Goal: Check status: Check status

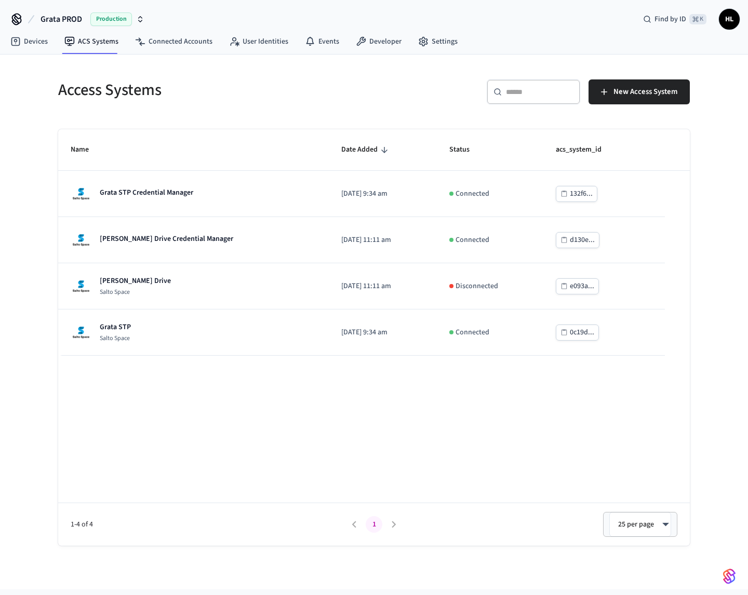
click at [167, 139] on th "Name" at bounding box center [193, 150] width 271 height 42
drag, startPoint x: 98, startPoint y: 18, endPoint x: 99, endPoint y: 24, distance: 5.7
click at [98, 18] on span "Production" at bounding box center [111, 19] width 42 height 14
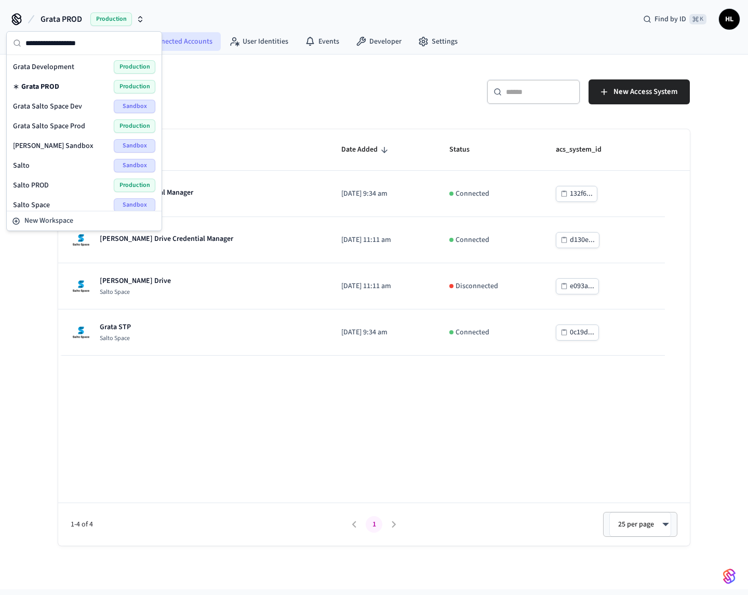
click at [205, 50] on link "Connected Accounts" at bounding box center [174, 41] width 94 height 19
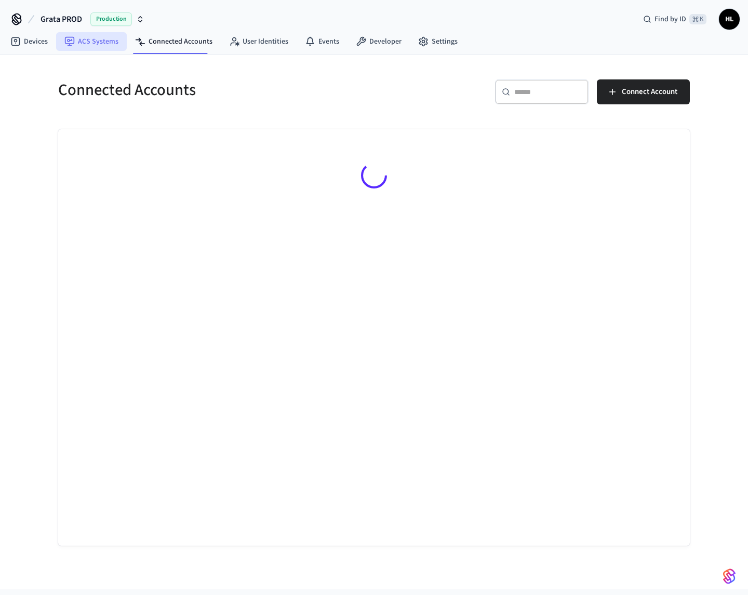
click at [111, 48] on link "ACS Systems" at bounding box center [91, 41] width 71 height 19
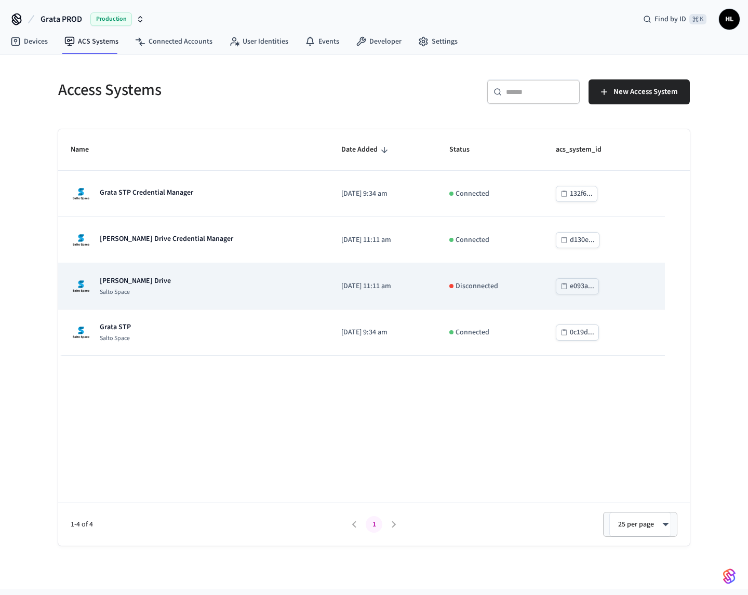
click at [137, 276] on td "Grata Gordon Drive Salto Space" at bounding box center [193, 286] width 271 height 46
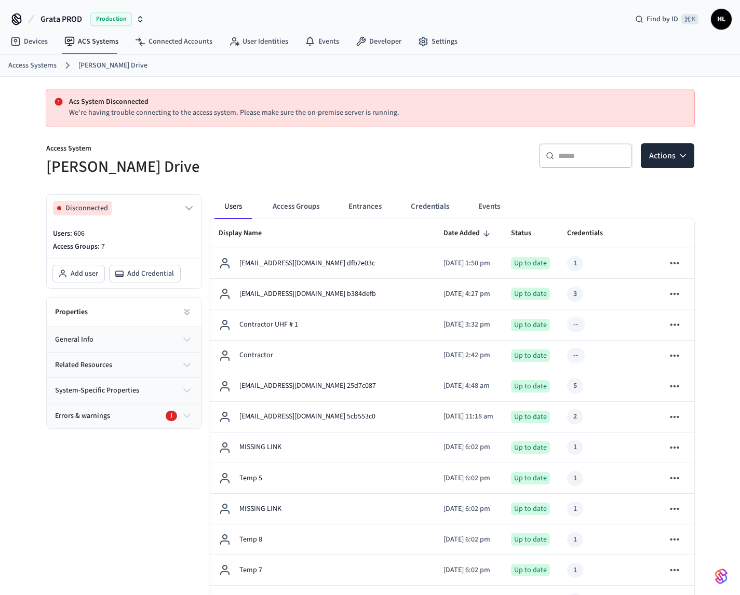
click at [46, 64] on link "Access Systems" at bounding box center [32, 65] width 48 height 11
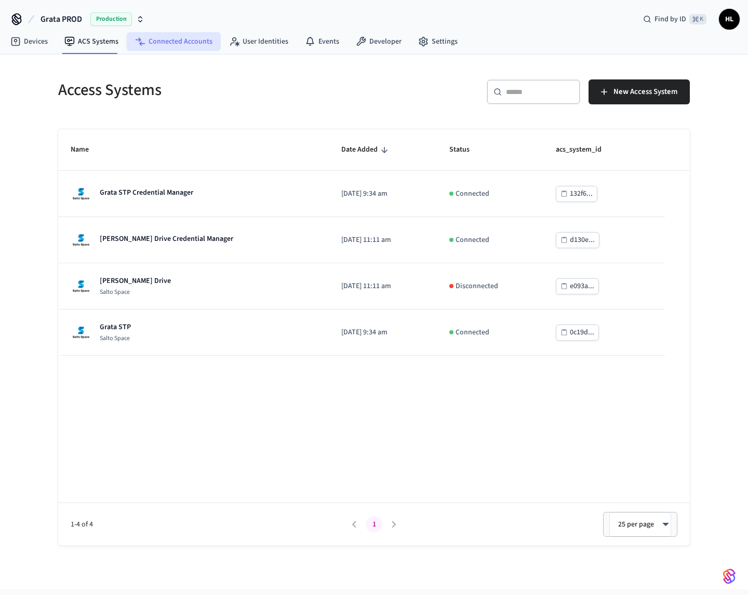
click at [196, 45] on link "Connected Accounts" at bounding box center [174, 41] width 94 height 19
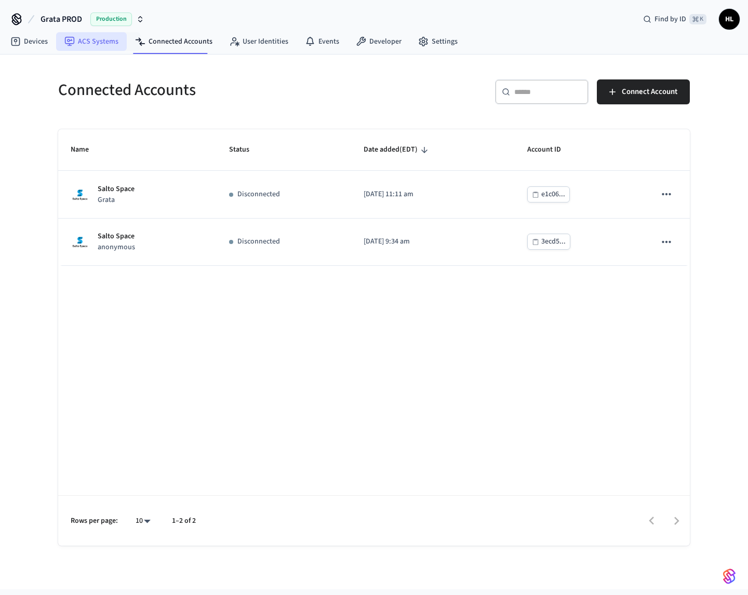
click at [109, 34] on link "ACS Systems" at bounding box center [91, 41] width 71 height 19
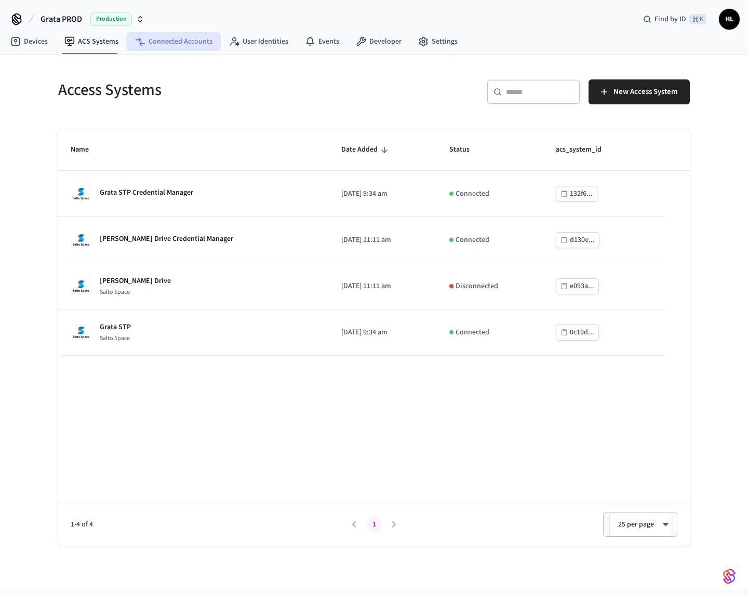
click at [171, 45] on link "Connected Accounts" at bounding box center [174, 41] width 94 height 19
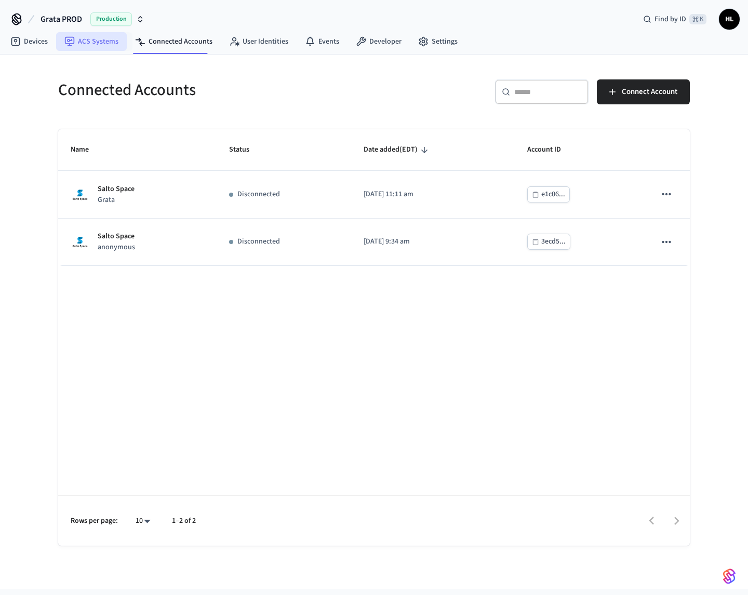
click at [102, 36] on link "ACS Systems" at bounding box center [91, 41] width 71 height 19
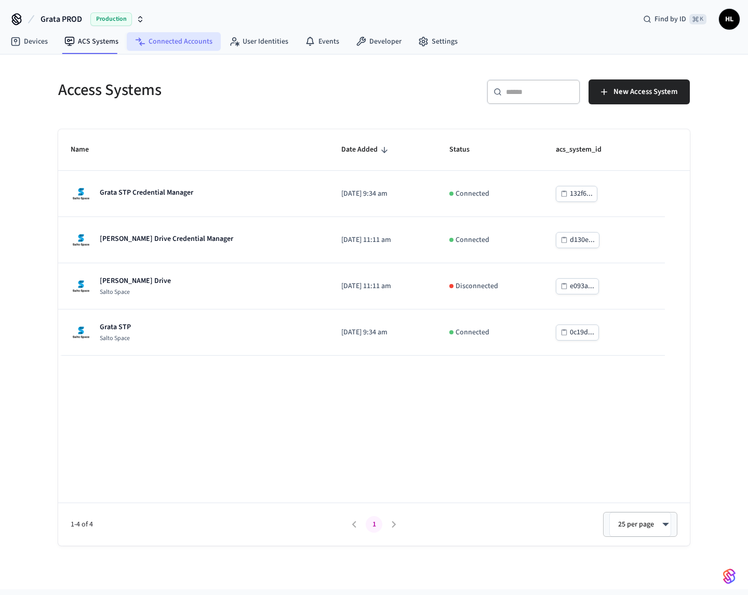
click at [190, 45] on link "Connected Accounts" at bounding box center [174, 41] width 94 height 19
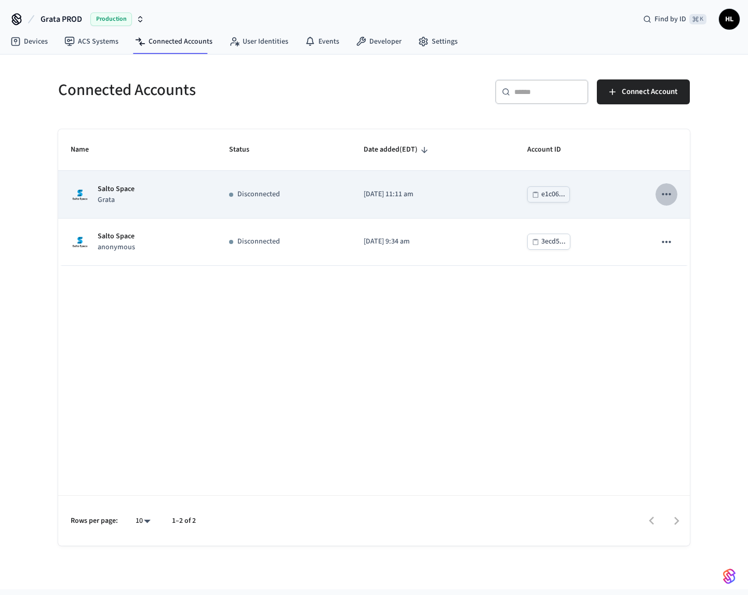
click at [672, 193] on icon "sticky table" at bounding box center [667, 195] width 14 height 14
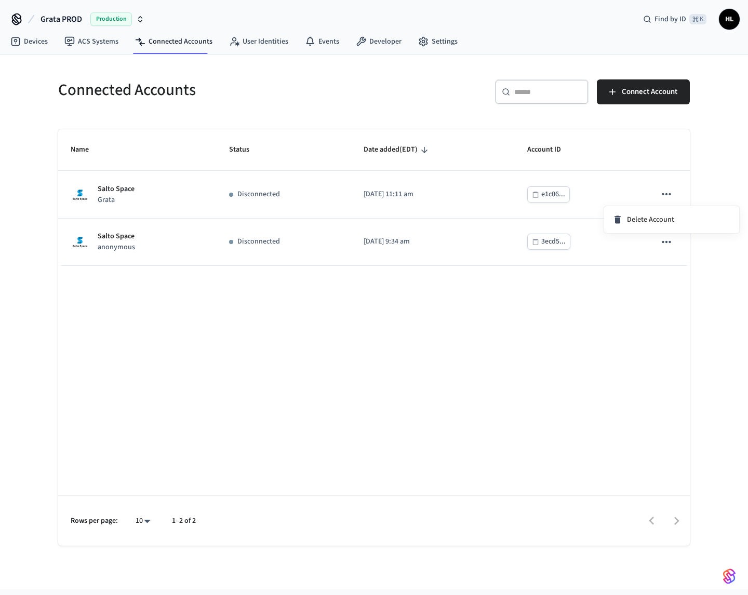
click at [624, 179] on div at bounding box center [374, 297] width 748 height 595
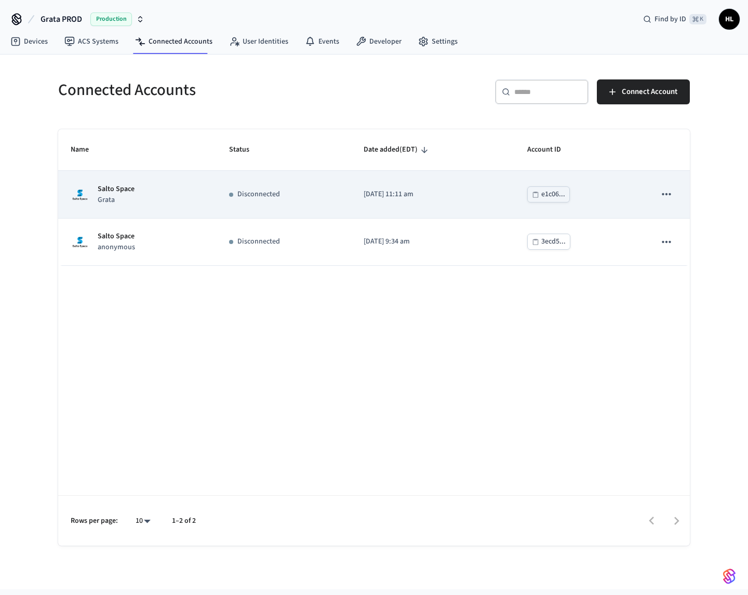
click at [406, 180] on td "[DATE] 11:11 am" at bounding box center [433, 194] width 164 height 47
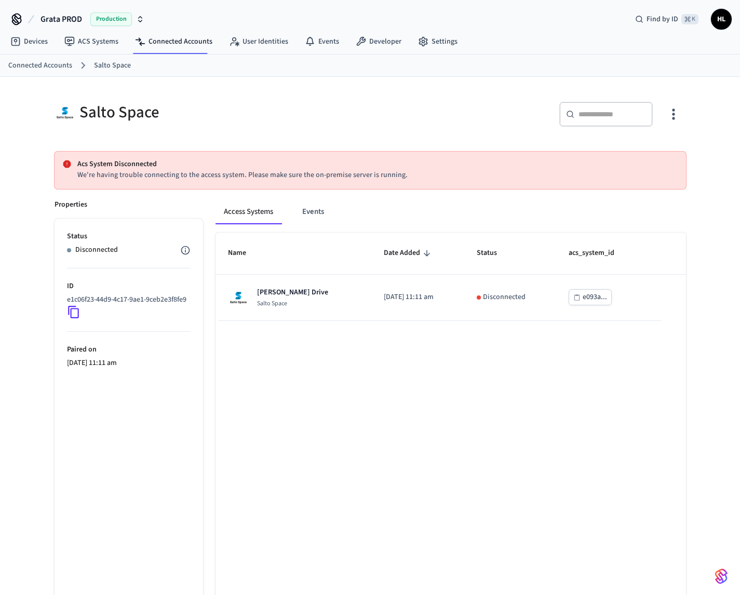
click at [663, 116] on button "button" at bounding box center [673, 114] width 24 height 42
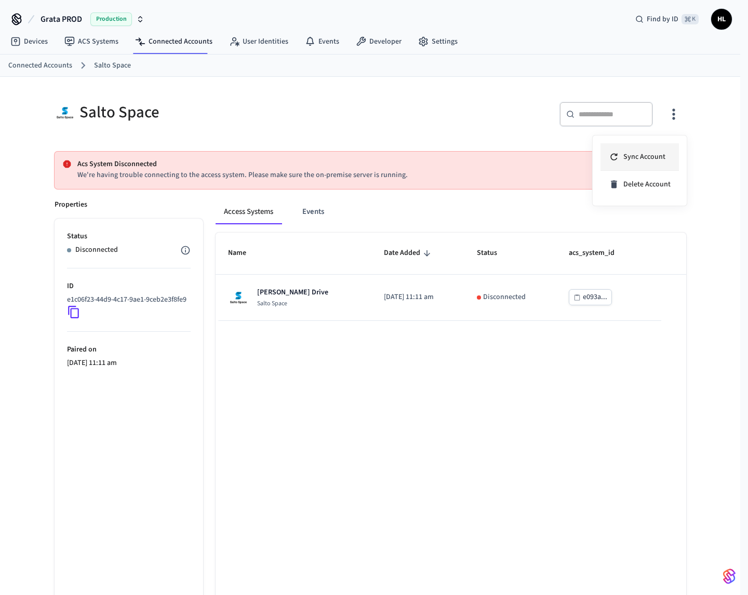
click at [634, 150] on li "Sync Account" at bounding box center [639, 157] width 78 height 28
click at [404, 429] on div at bounding box center [374, 297] width 748 height 595
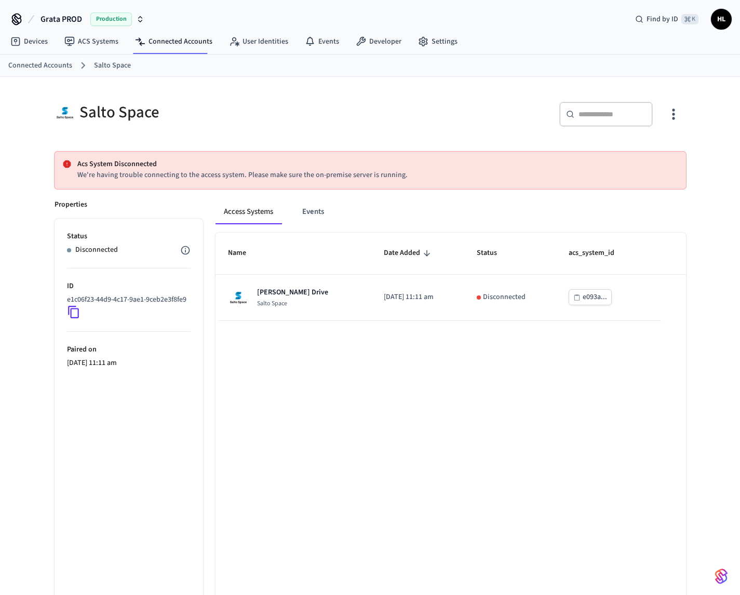
click at [325, 104] on div "Salto Space" at bounding box center [210, 112] width 310 height 21
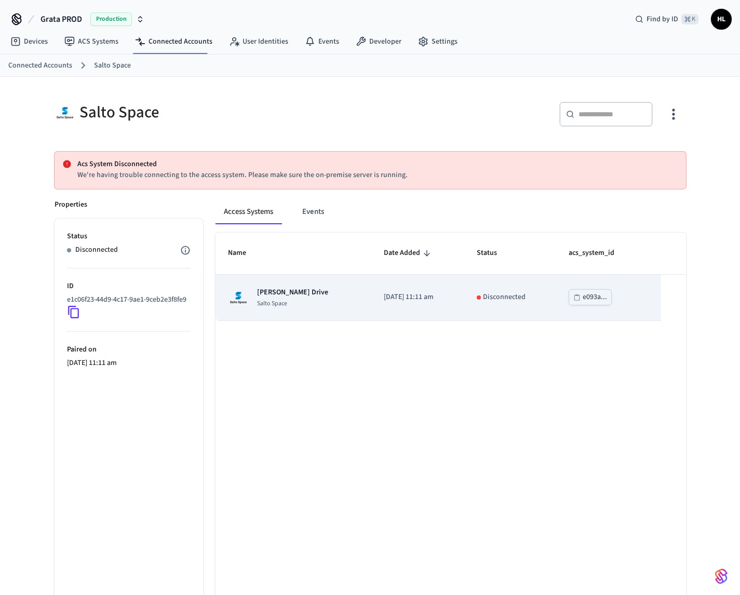
click at [433, 305] on td "[DATE] 11:11 am" at bounding box center [417, 298] width 93 height 46
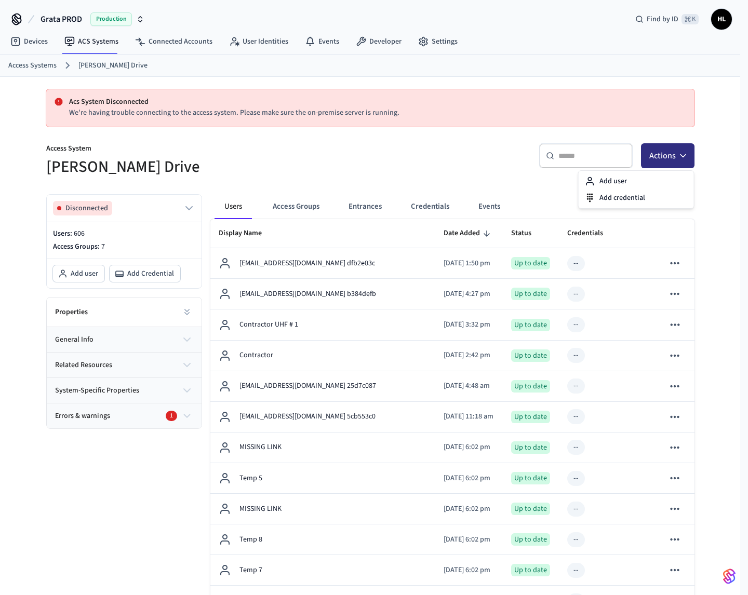
click at [647, 165] on button "Actions" at bounding box center [668, 155] width 54 height 25
click at [379, 154] on div "​ ​ Actions" at bounding box center [536, 159] width 318 height 33
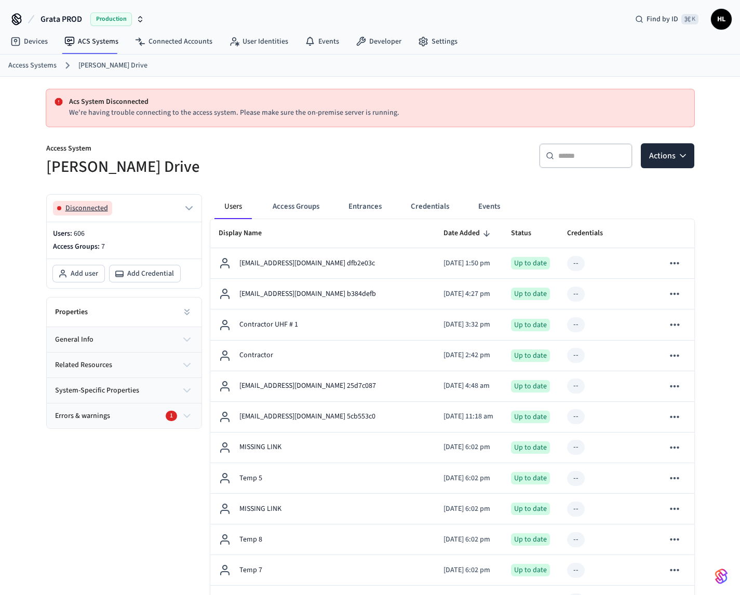
click at [183, 202] on icon "button" at bounding box center [189, 208] width 12 height 12
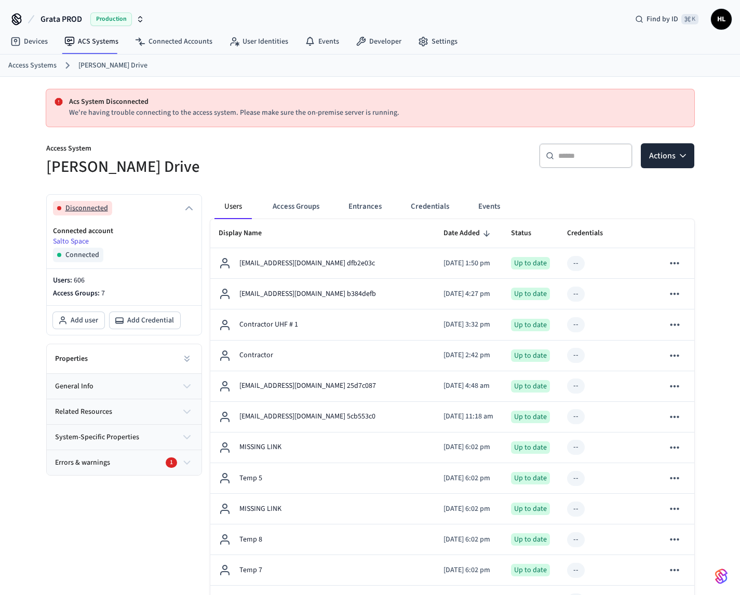
click at [182, 202] on button "Disconnected" at bounding box center [124, 208] width 142 height 15
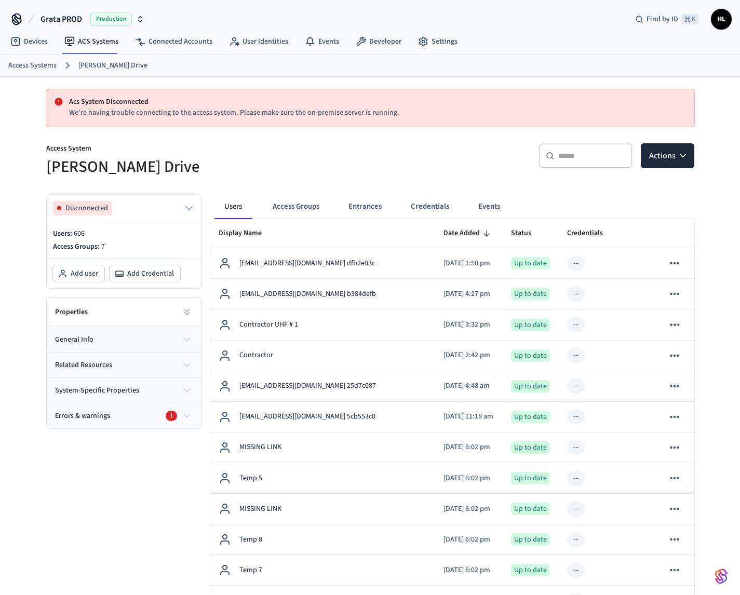
click at [100, 52] on nav "Devices ACS Systems Connected Accounts User Identities Events Developer Settings" at bounding box center [234, 42] width 464 height 24
click at [96, 44] on link "ACS Systems" at bounding box center [91, 41] width 71 height 19
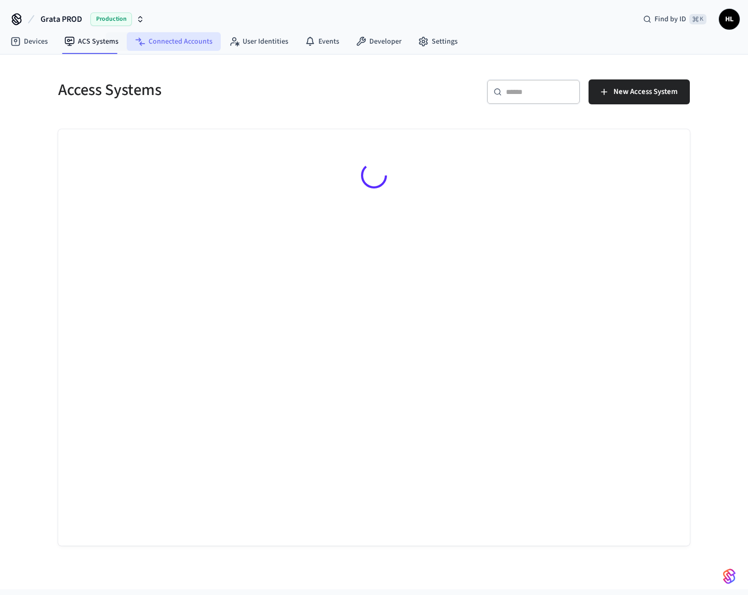
click at [175, 43] on link "Connected Accounts" at bounding box center [174, 41] width 94 height 19
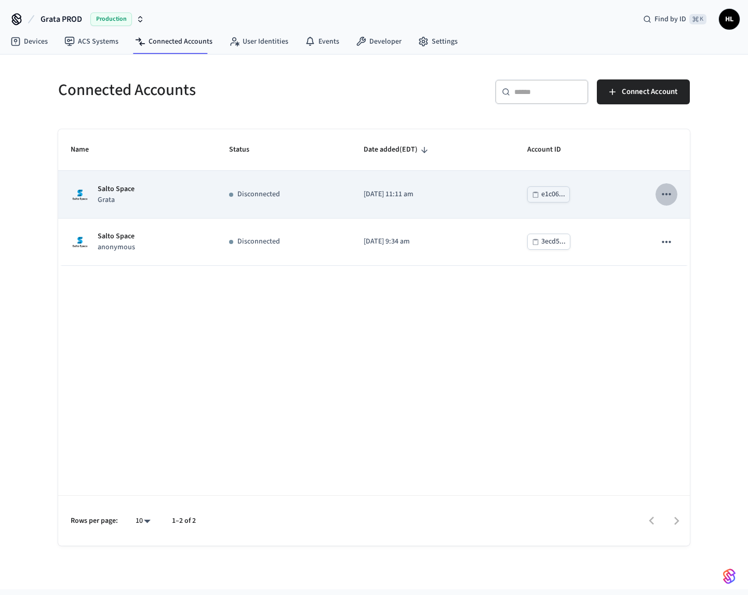
click at [666, 199] on icon "sticky table" at bounding box center [667, 195] width 14 height 14
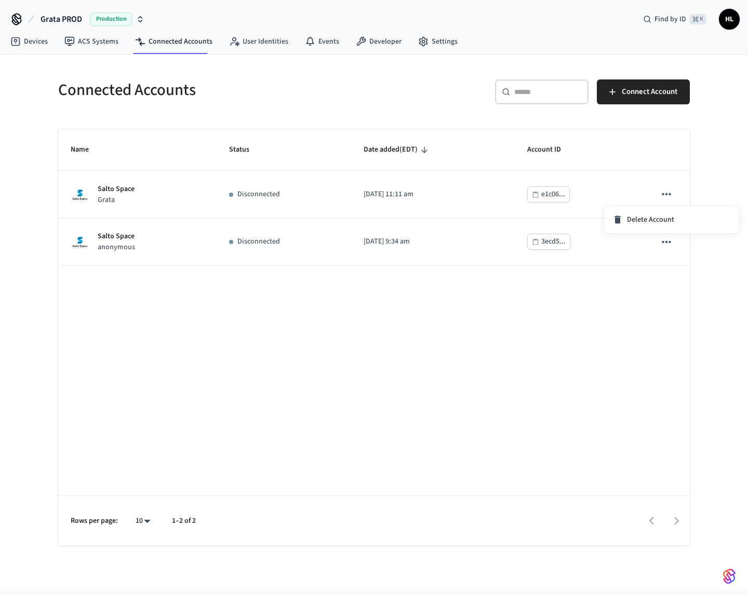
click at [653, 192] on div at bounding box center [374, 297] width 748 height 595
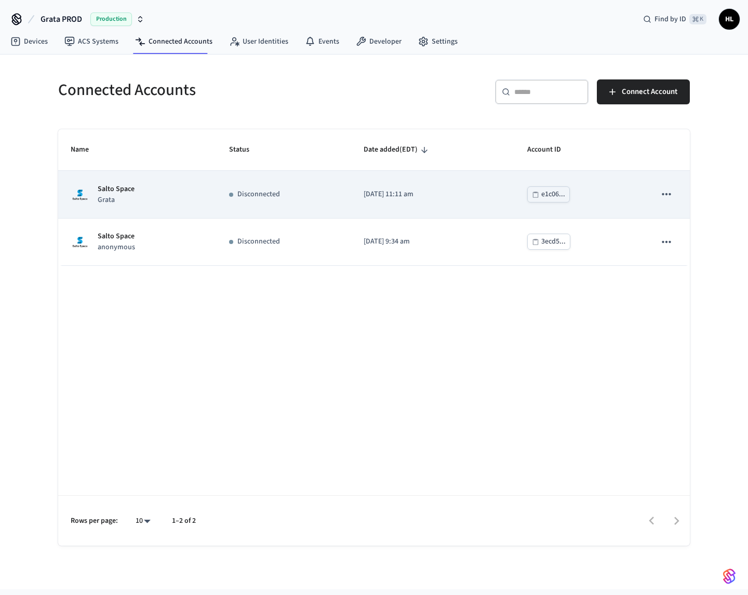
click at [170, 191] on div "Salto Space Grata" at bounding box center [137, 195] width 133 height 22
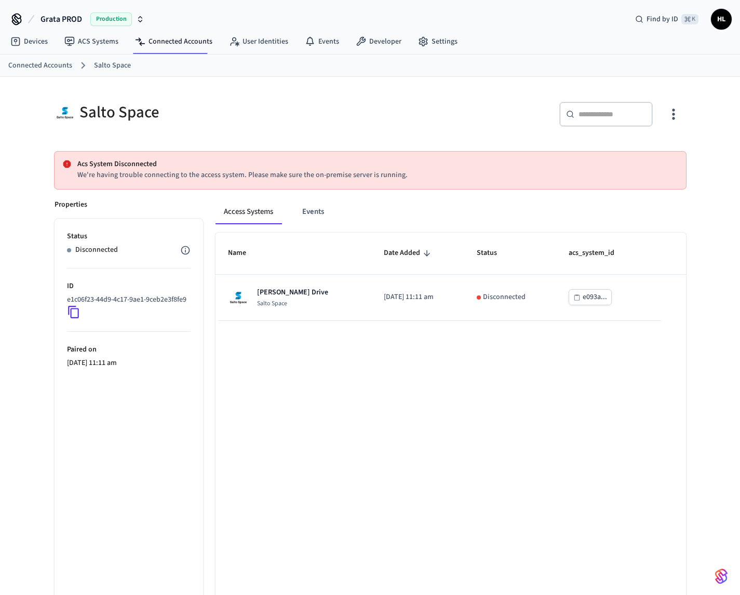
click at [312, 197] on div "Access Systems Events Name Date Added Status acs_system_id Grata Gordon Drive S…" at bounding box center [444, 418] width 483 height 462
click at [317, 209] on button "Events" at bounding box center [313, 211] width 38 height 25
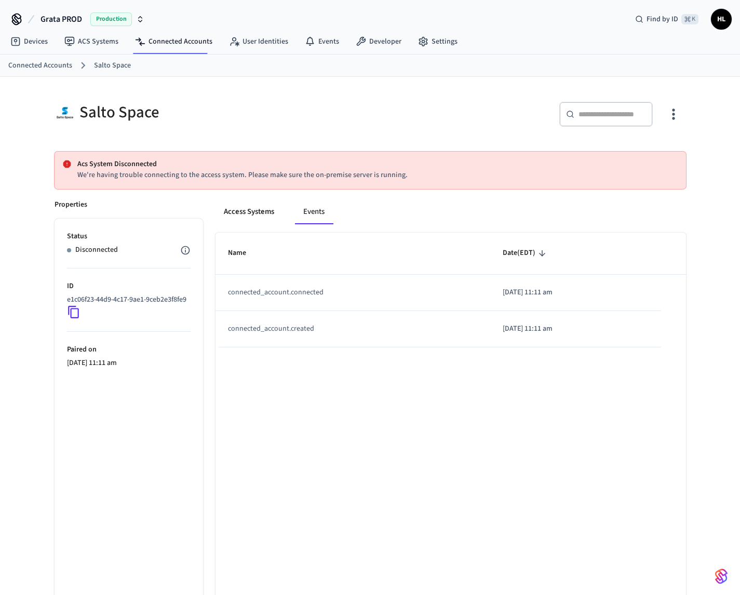
click at [252, 212] on button "Access Systems" at bounding box center [249, 211] width 67 height 25
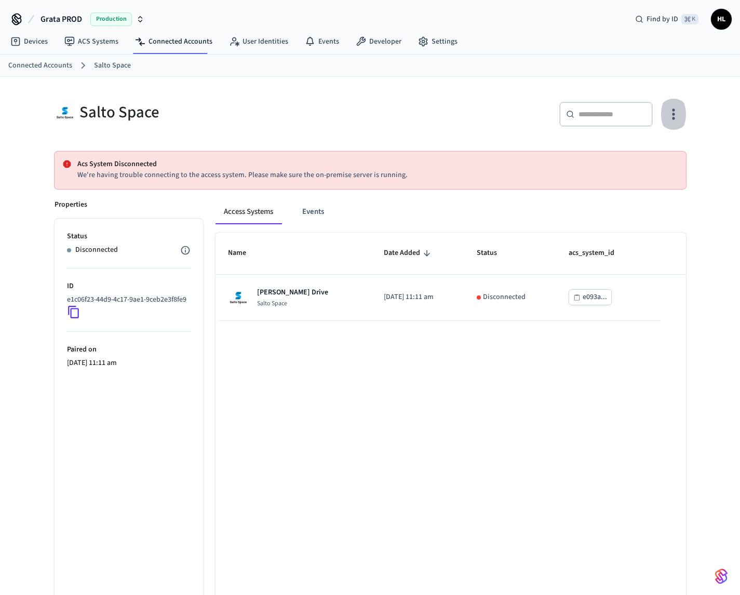
click at [669, 113] on icon "button" at bounding box center [673, 114] width 16 height 16
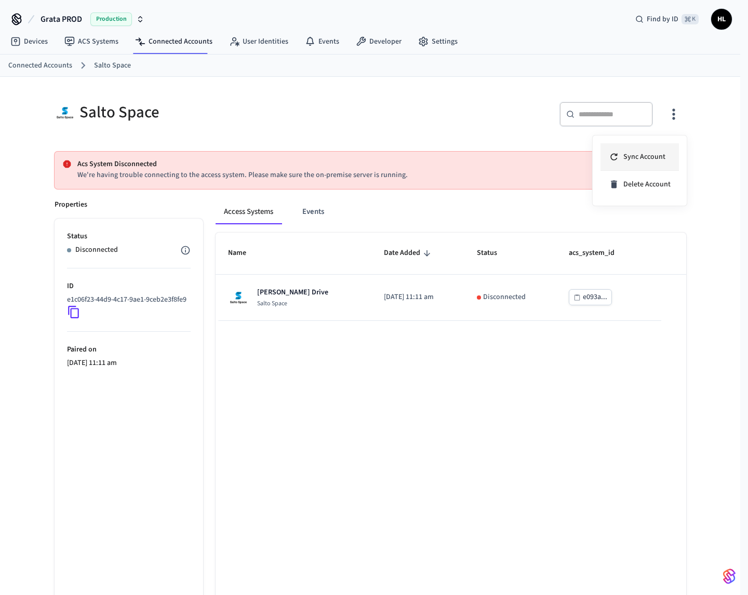
click at [652, 148] on li "Sync Account" at bounding box center [639, 157] width 78 height 28
click at [315, 131] on div at bounding box center [374, 297] width 748 height 595
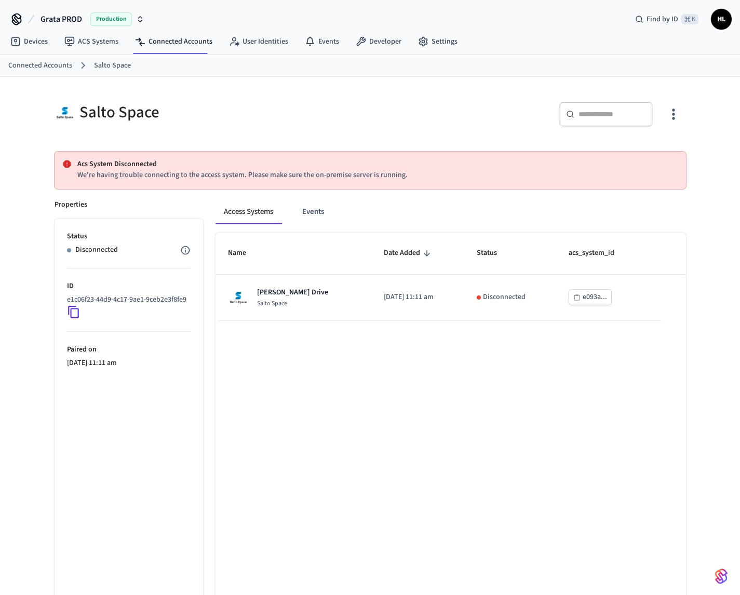
click at [313, 117] on div "Salto Space" at bounding box center [210, 112] width 310 height 21
click at [96, 41] on link "ACS Systems" at bounding box center [91, 41] width 71 height 19
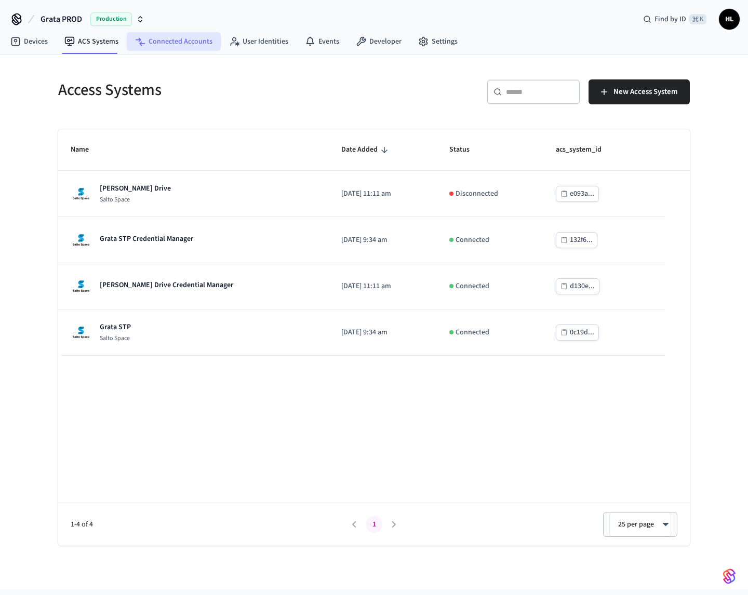
click at [161, 38] on link "Connected Accounts" at bounding box center [174, 41] width 94 height 19
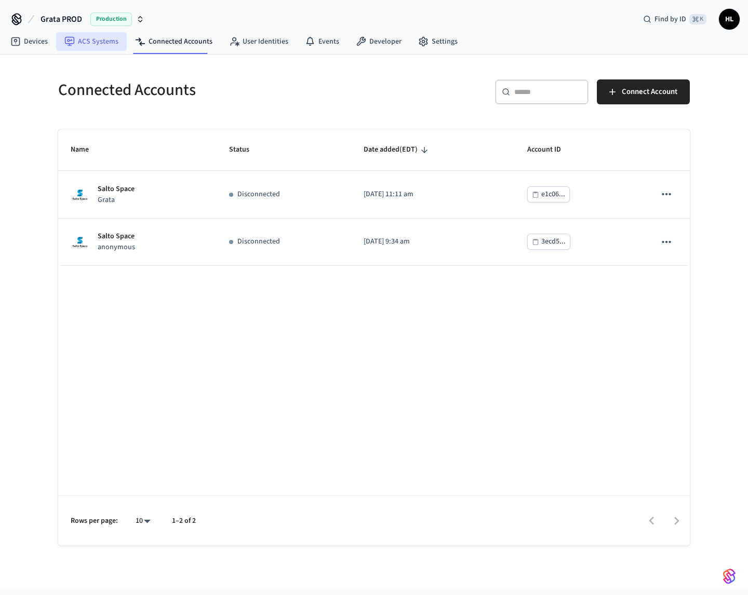
click at [107, 43] on link "ACS Systems" at bounding box center [91, 41] width 71 height 19
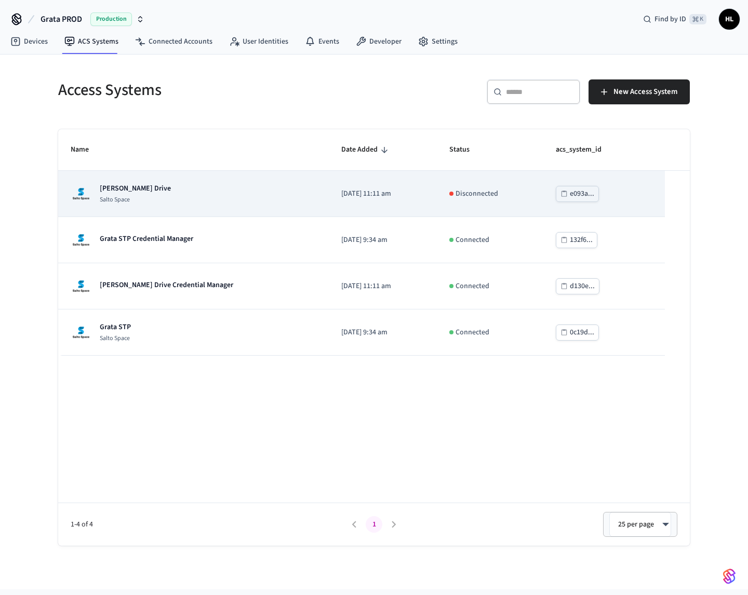
click at [171, 199] on div "Grata Gordon Drive Salto Space" at bounding box center [194, 193] width 246 height 21
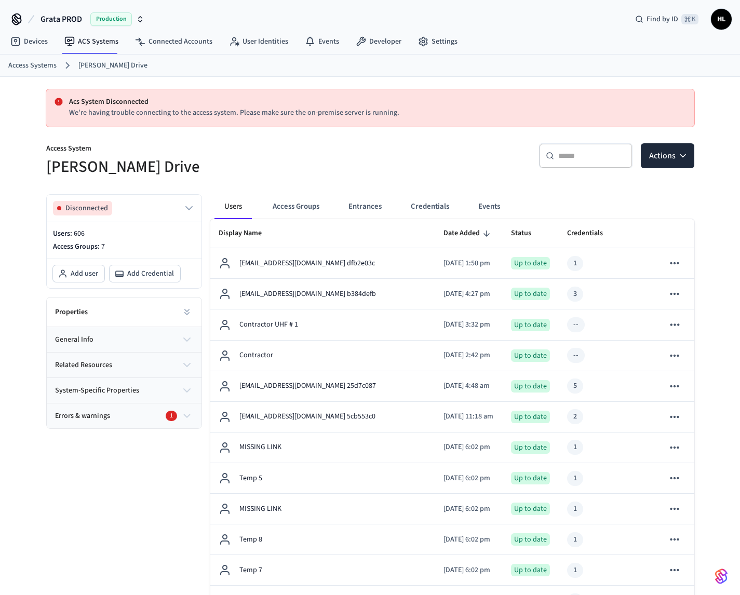
click at [684, 169] on div "​ ​ Actions" at bounding box center [536, 159] width 318 height 33
click at [678, 157] on icon "button" at bounding box center [683, 156] width 10 height 10
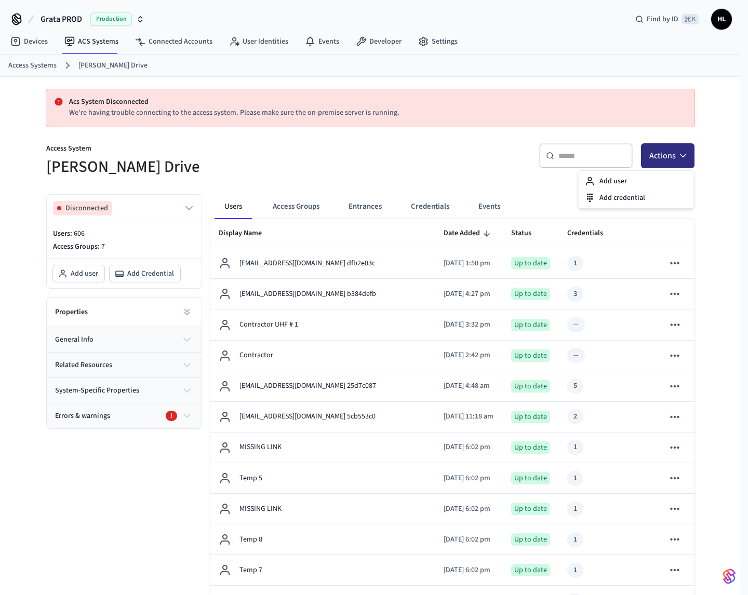
click at [678, 157] on icon "button" at bounding box center [683, 156] width 10 height 10
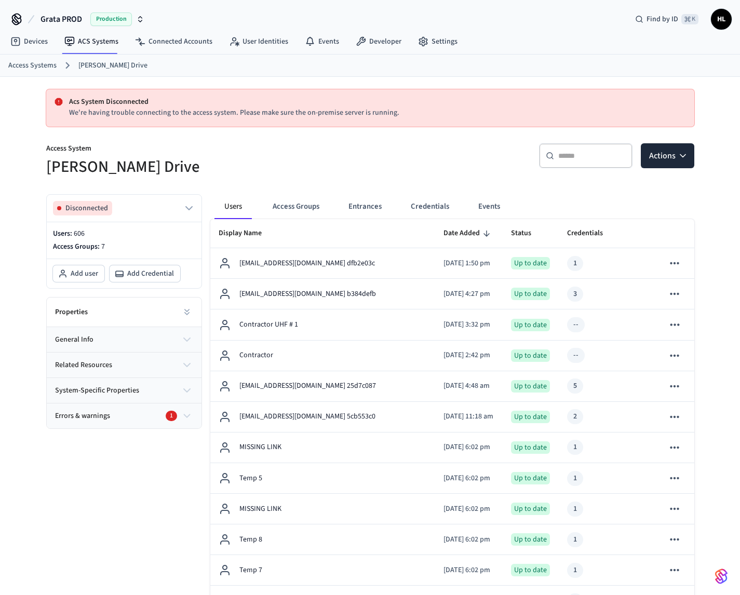
click at [93, 418] on span "Errors & warnings" at bounding box center [82, 416] width 55 height 11
drag, startPoint x: 104, startPoint y: 461, endPoint x: 102, endPoint y: 450, distance: 11.0
click at [104, 461] on p "We're having trouble connecting to the access system. Please make sure the on-p…" at bounding box center [124, 464] width 138 height 31
click at [96, 397] on button "system-specific properties" at bounding box center [124, 390] width 155 height 25
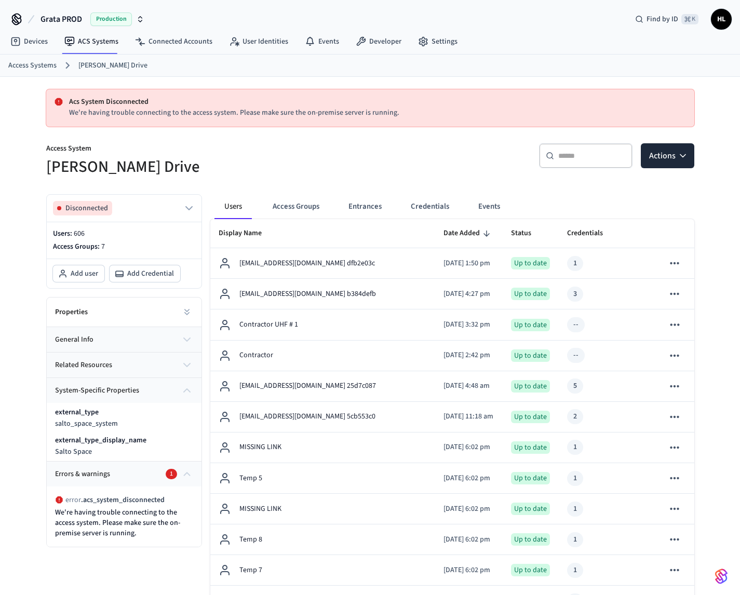
click at [101, 360] on span "related resources" at bounding box center [83, 365] width 57 height 11
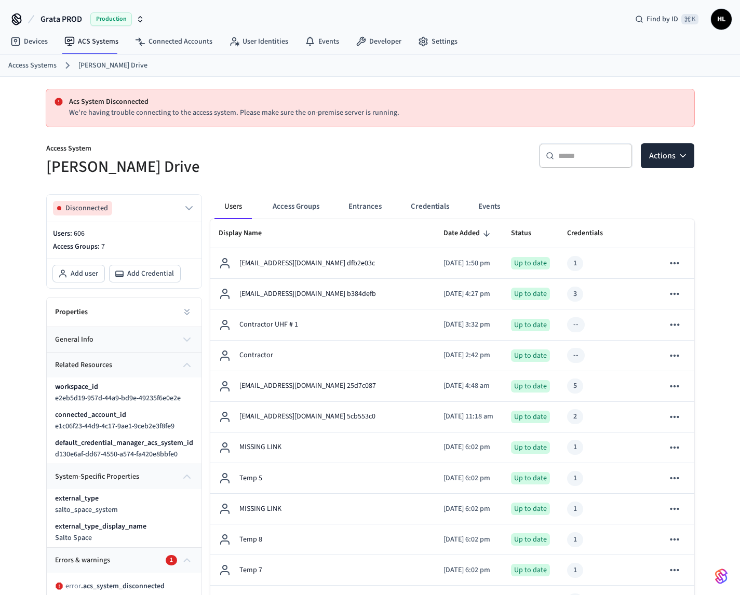
click at [93, 342] on button "general info" at bounding box center [124, 339] width 155 height 25
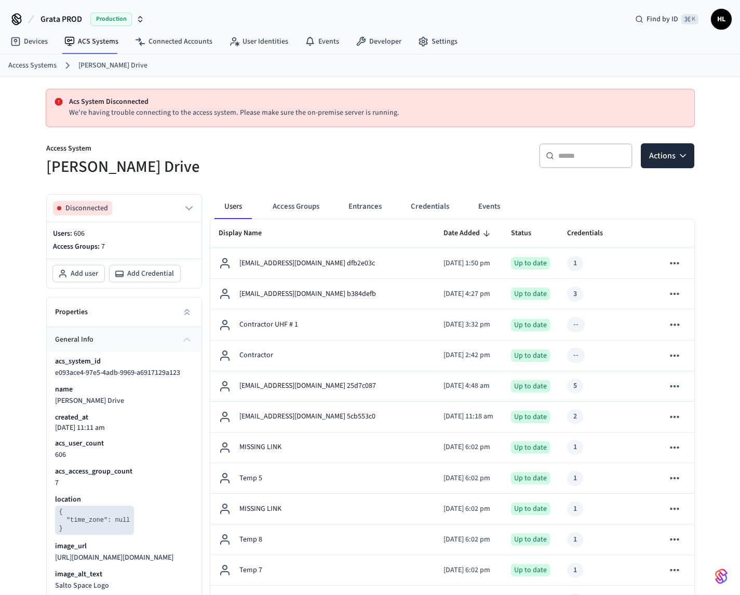
click at [93, 333] on button "general info" at bounding box center [124, 339] width 155 height 25
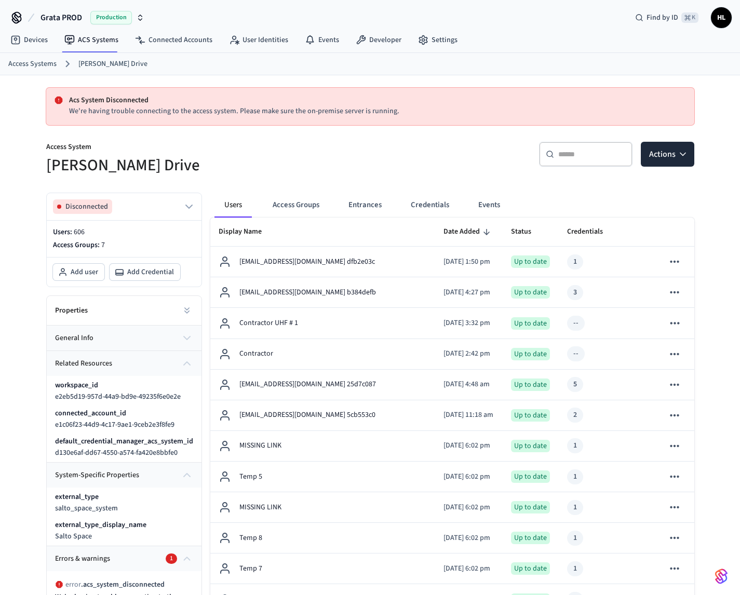
scroll to position [2, 0]
click at [96, 314] on div "Properties" at bounding box center [124, 311] width 155 height 30
click at [190, 309] on icon at bounding box center [187, 310] width 10 height 10
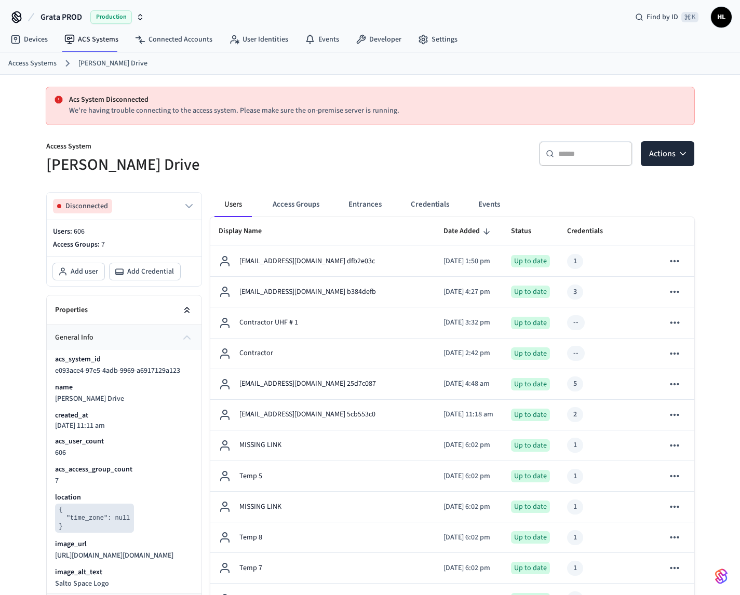
click at [190, 309] on icon at bounding box center [187, 310] width 10 height 10
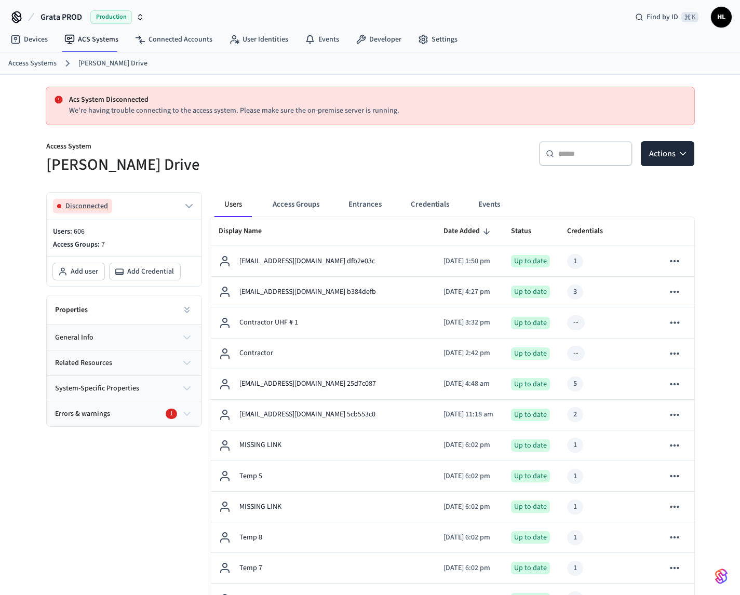
click at [183, 203] on icon "button" at bounding box center [189, 206] width 12 height 12
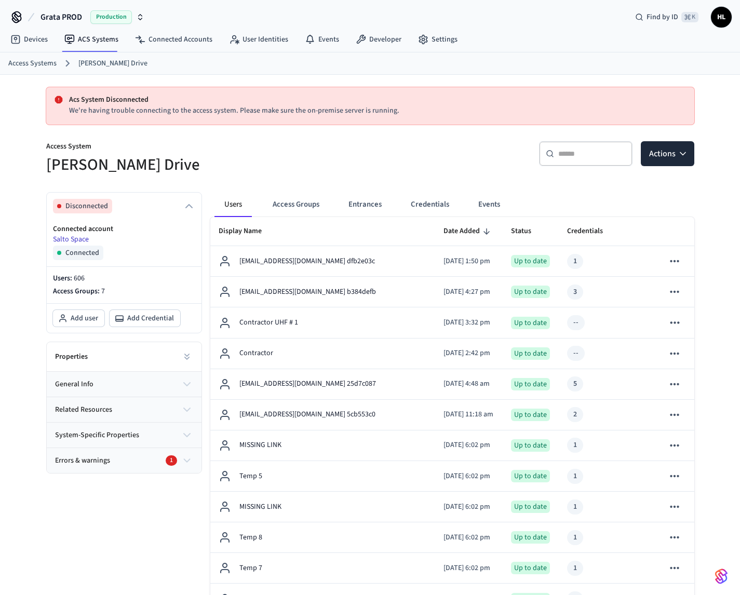
click at [66, 238] on link "Salto Space" at bounding box center [71, 239] width 36 height 10
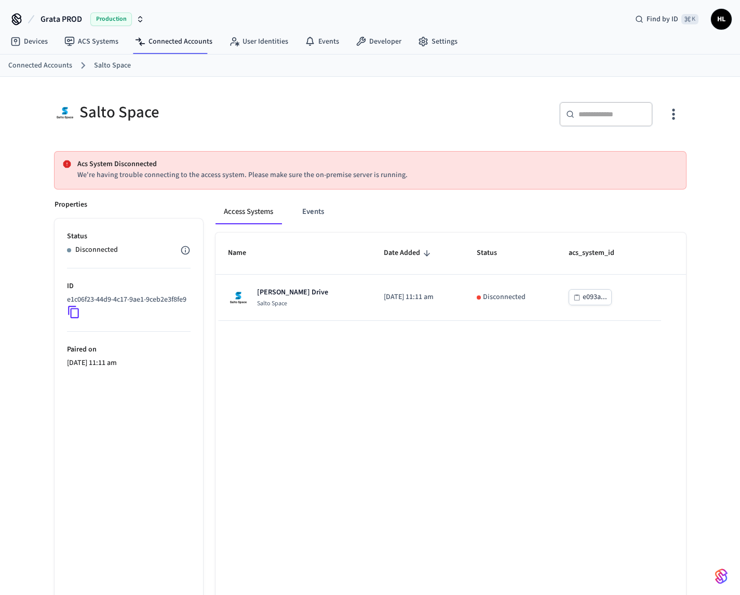
click at [352, 435] on div "Name Date Added Status acs_system_id Grata Gordon Drive Salto Space 2025/07/30 …" at bounding box center [451, 441] width 471 height 417
click at [97, 38] on link "ACS Systems" at bounding box center [91, 41] width 71 height 19
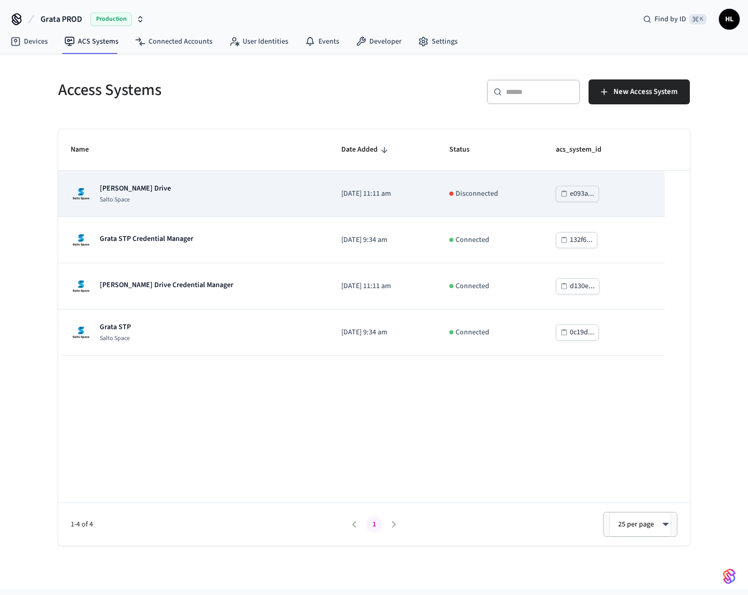
click at [130, 197] on p "Salto Space" at bounding box center [135, 200] width 71 height 8
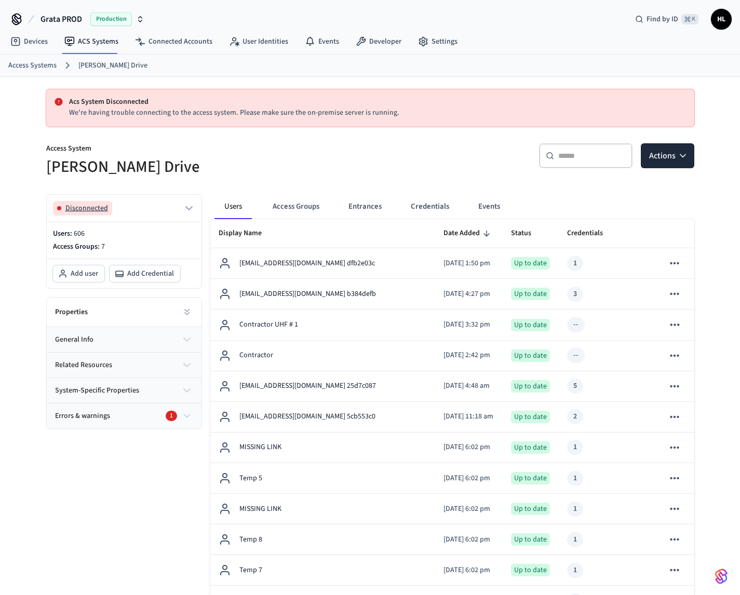
click at [185, 209] on icon "button" at bounding box center [189, 208] width 12 height 12
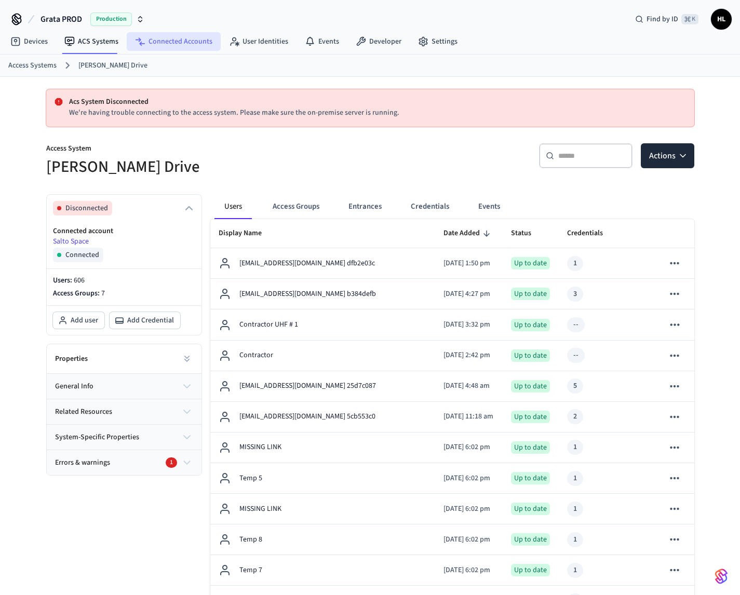
click at [198, 39] on link "Connected Accounts" at bounding box center [174, 41] width 94 height 19
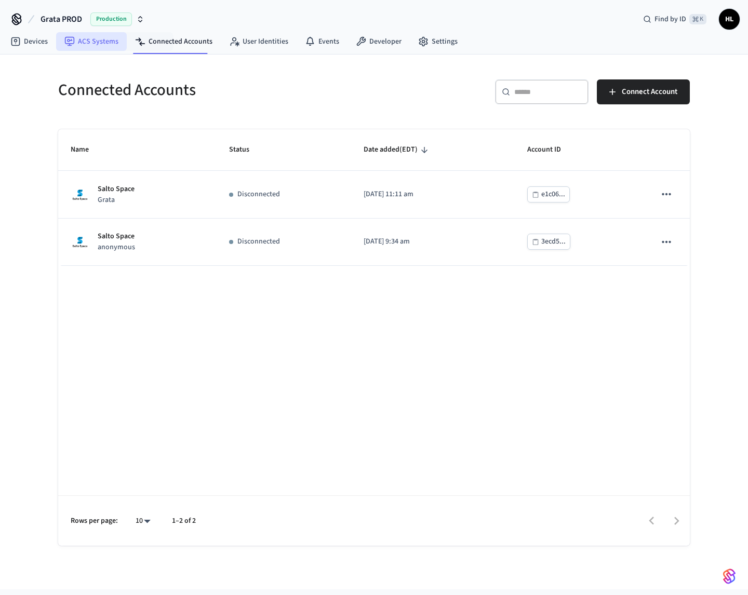
click at [101, 43] on link "ACS Systems" at bounding box center [91, 41] width 71 height 19
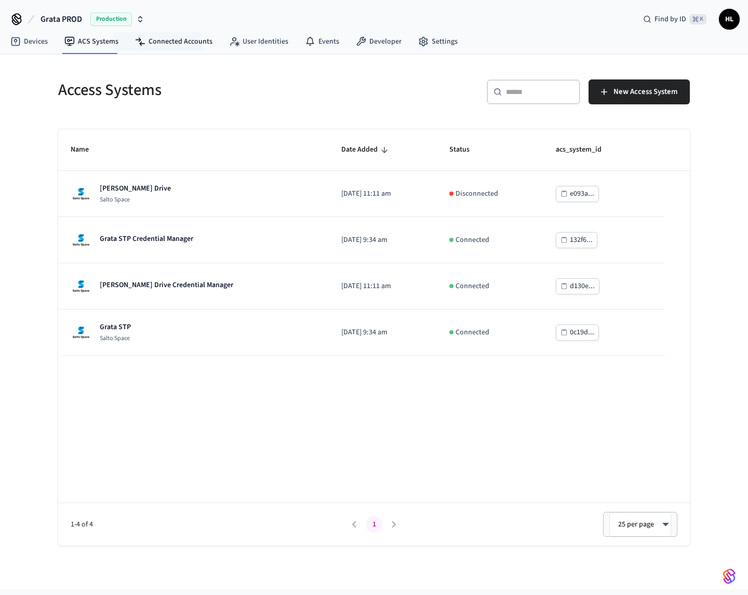
click at [191, 31] on nav "Devices ACS Systems Connected Accounts User Identities Events Developer Settings" at bounding box center [234, 42] width 464 height 24
click at [197, 42] on link "Connected Accounts" at bounding box center [174, 41] width 94 height 19
